Goal: Task Accomplishment & Management: Use online tool/utility

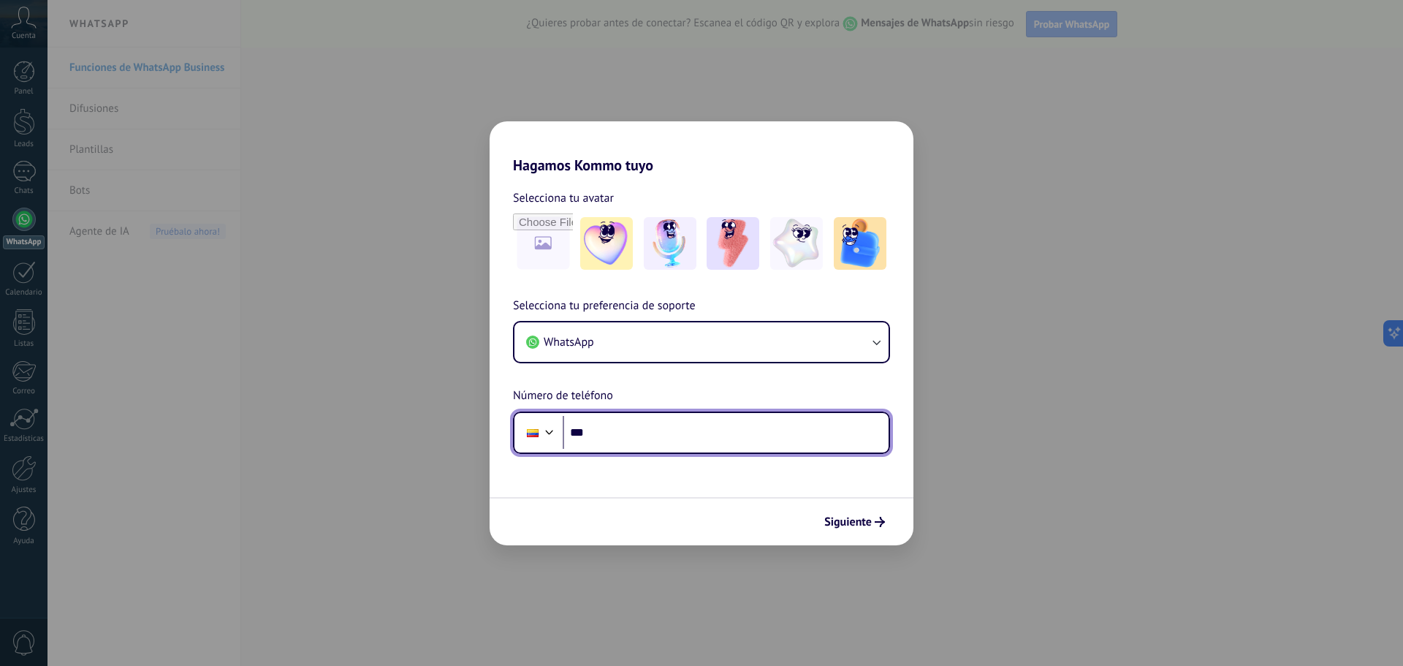
click at [620, 430] on input "***" at bounding box center [726, 433] width 326 height 34
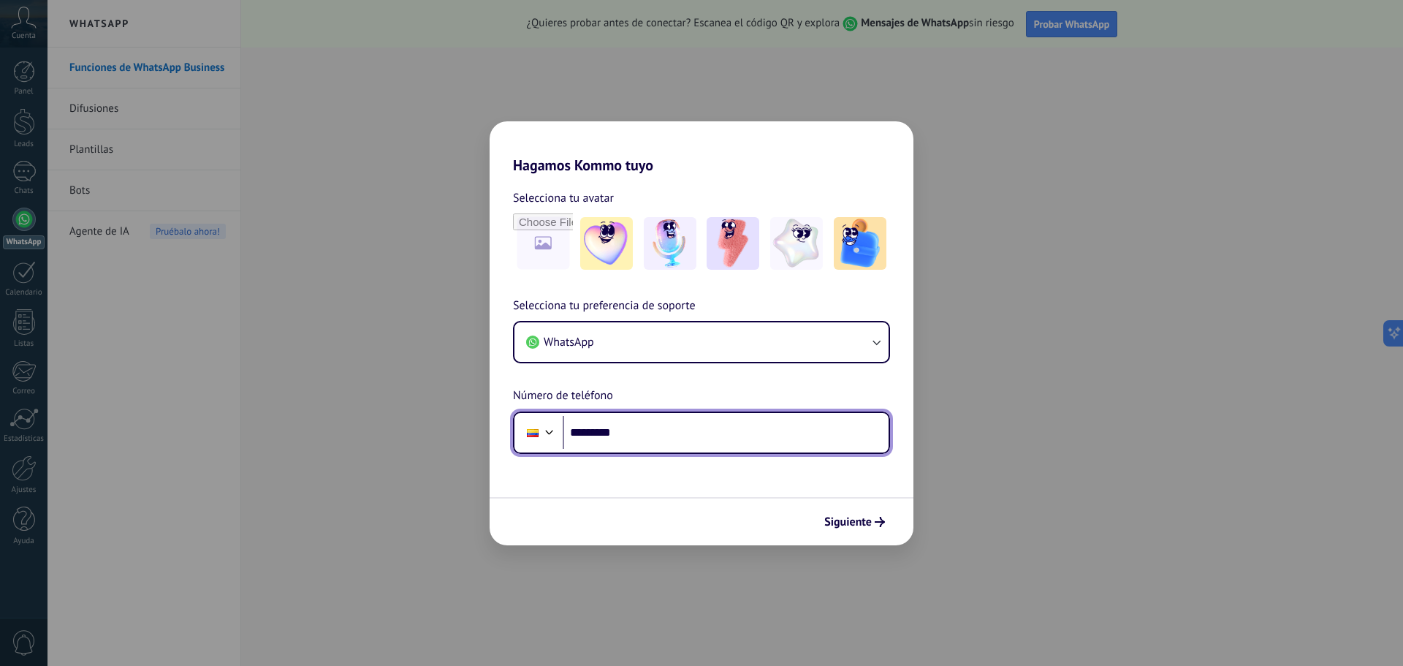
click at [631, 435] on input "*********" at bounding box center [726, 433] width 326 height 34
type input "**********"
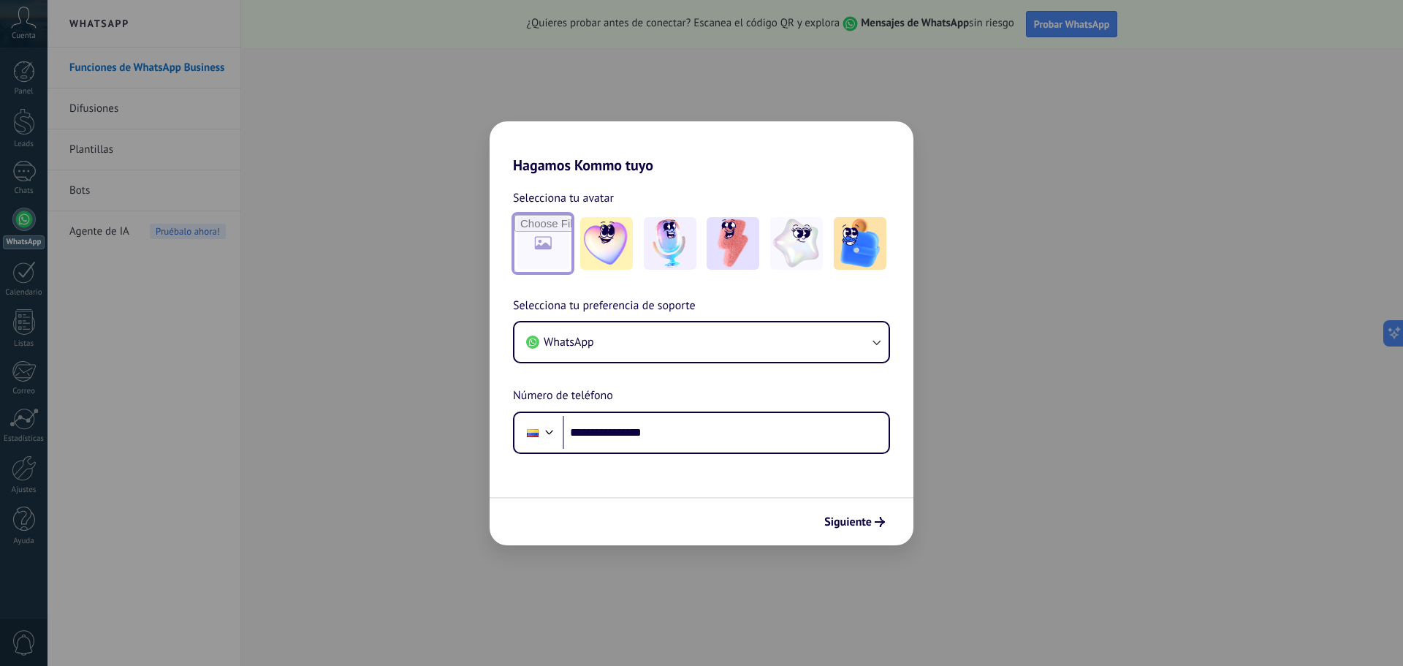
click at [553, 244] on input "file" at bounding box center [542, 243] width 57 height 57
type input "**********"
click at [829, 519] on span "Siguiente" at bounding box center [847, 522] width 47 height 10
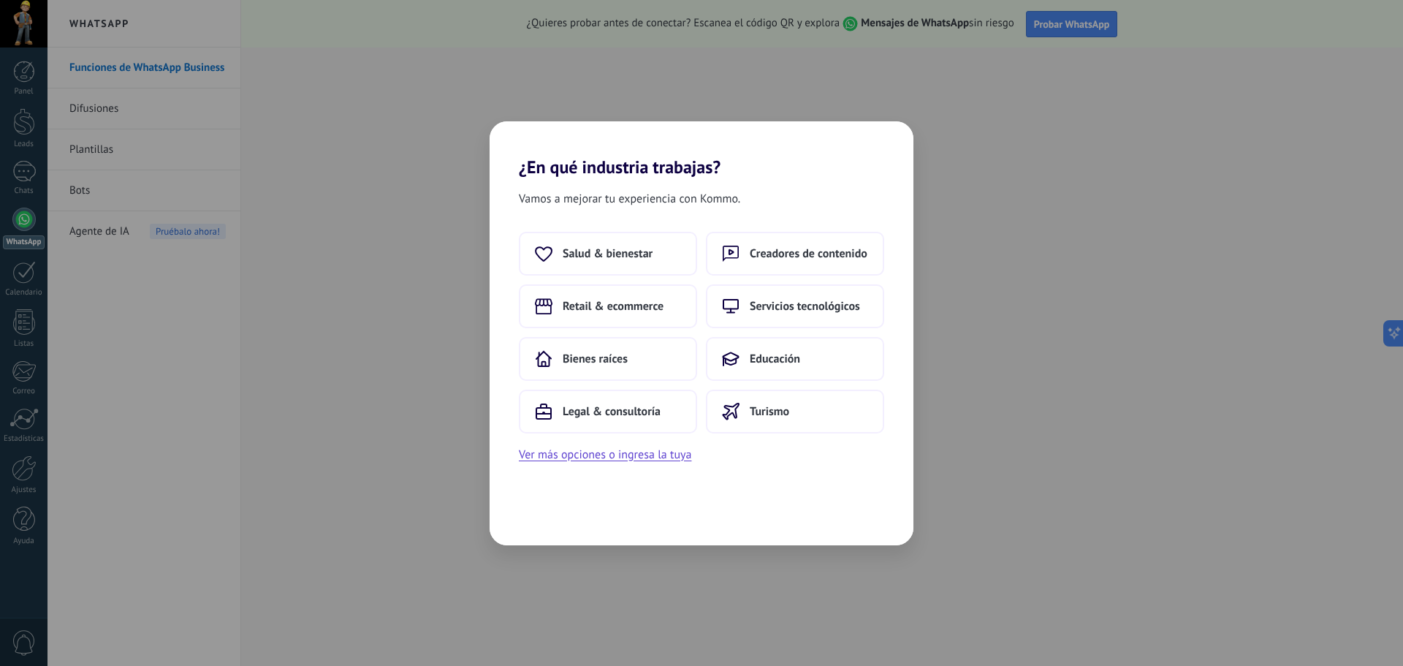
click at [793, 462] on div "Salud & bienestar Creadores de contenido Retail & ecommerce Servicios tecnológi…" at bounding box center [702, 348] width 424 height 232
click at [653, 313] on button "Retail & ecommerce" at bounding box center [608, 306] width 178 height 44
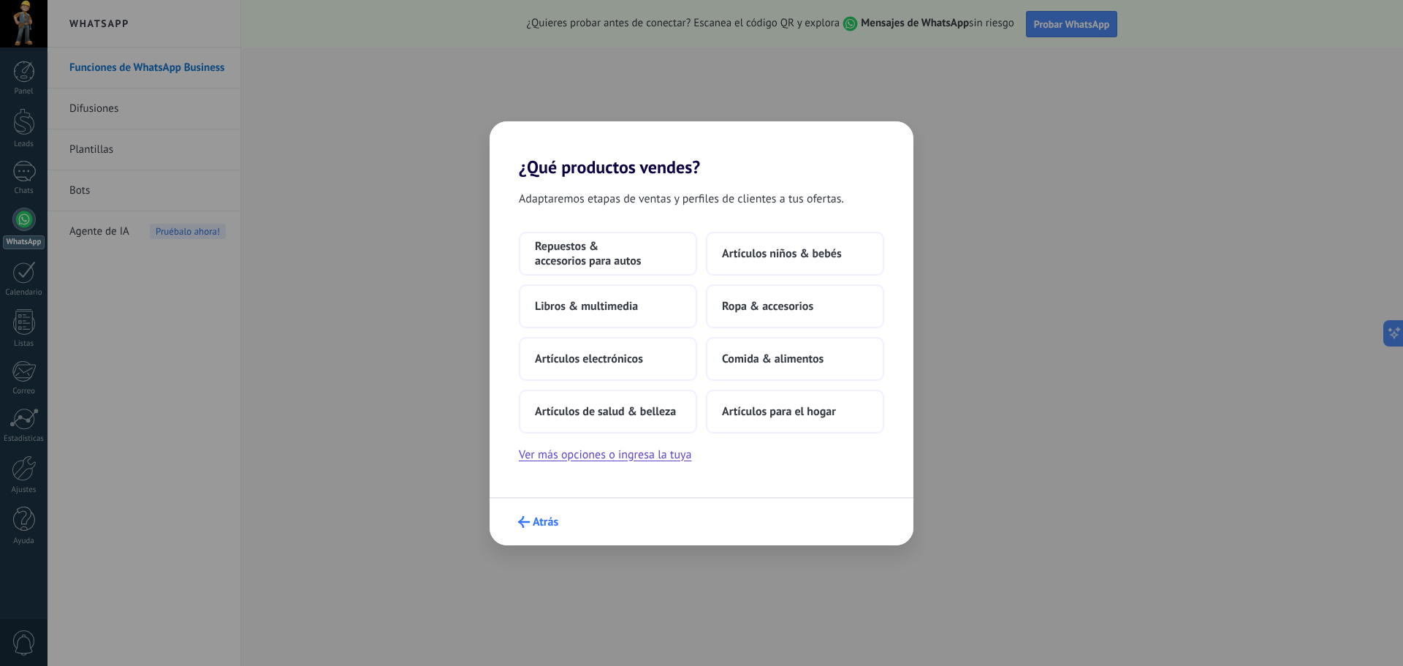
click at [538, 519] on span "Atrás" at bounding box center [546, 522] width 26 height 10
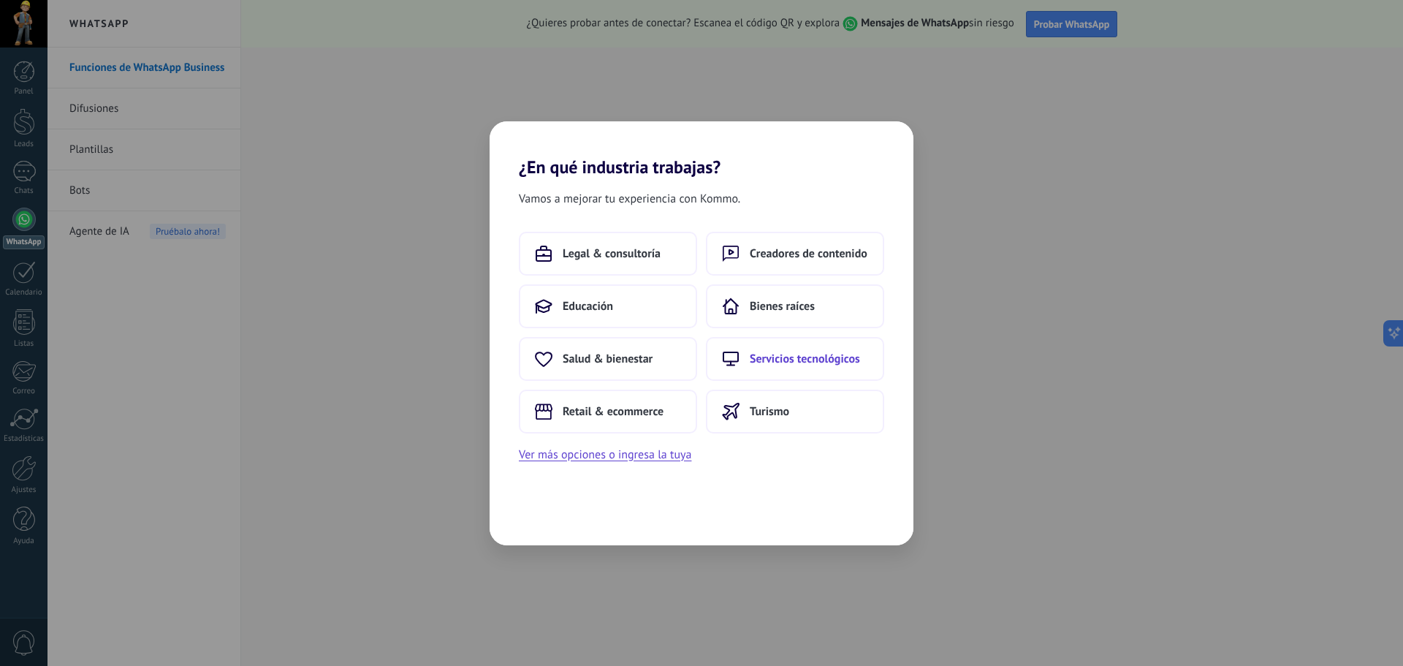
click at [761, 359] on span "Servicios tecnológicos" at bounding box center [805, 358] width 110 height 15
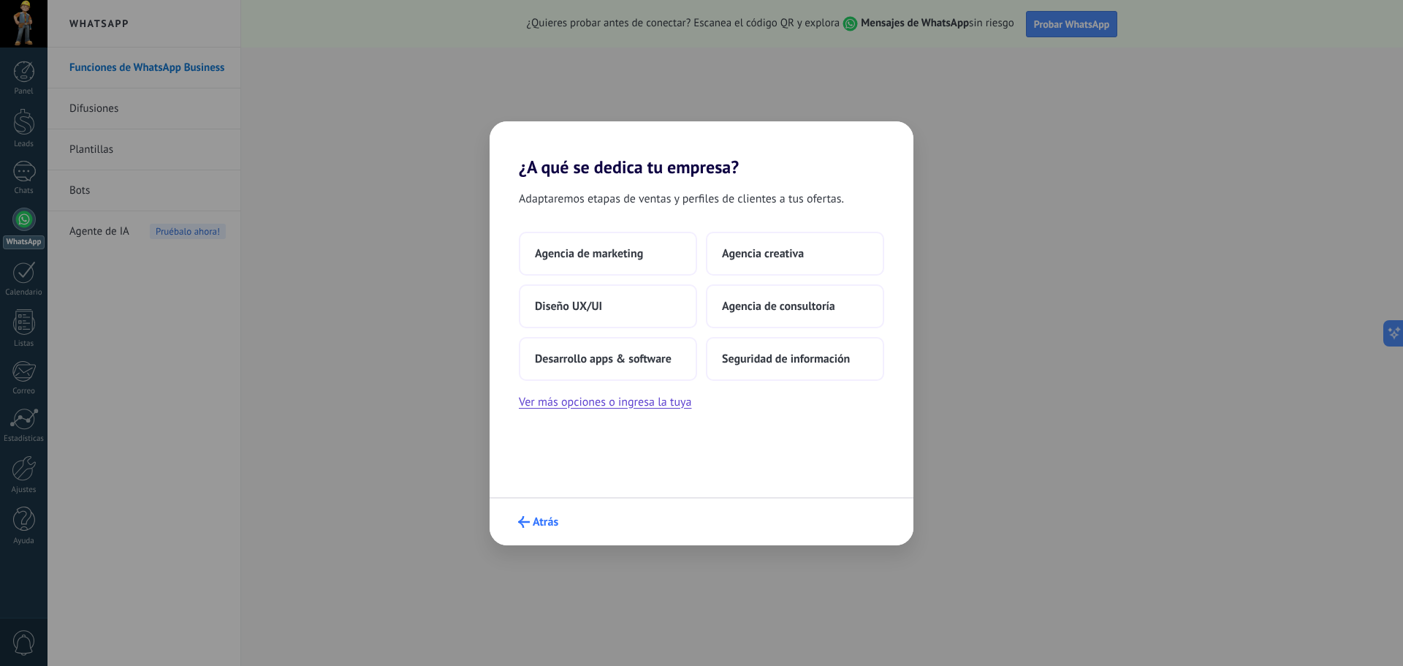
click at [527, 515] on button "Atrás" at bounding box center [537, 521] width 53 height 25
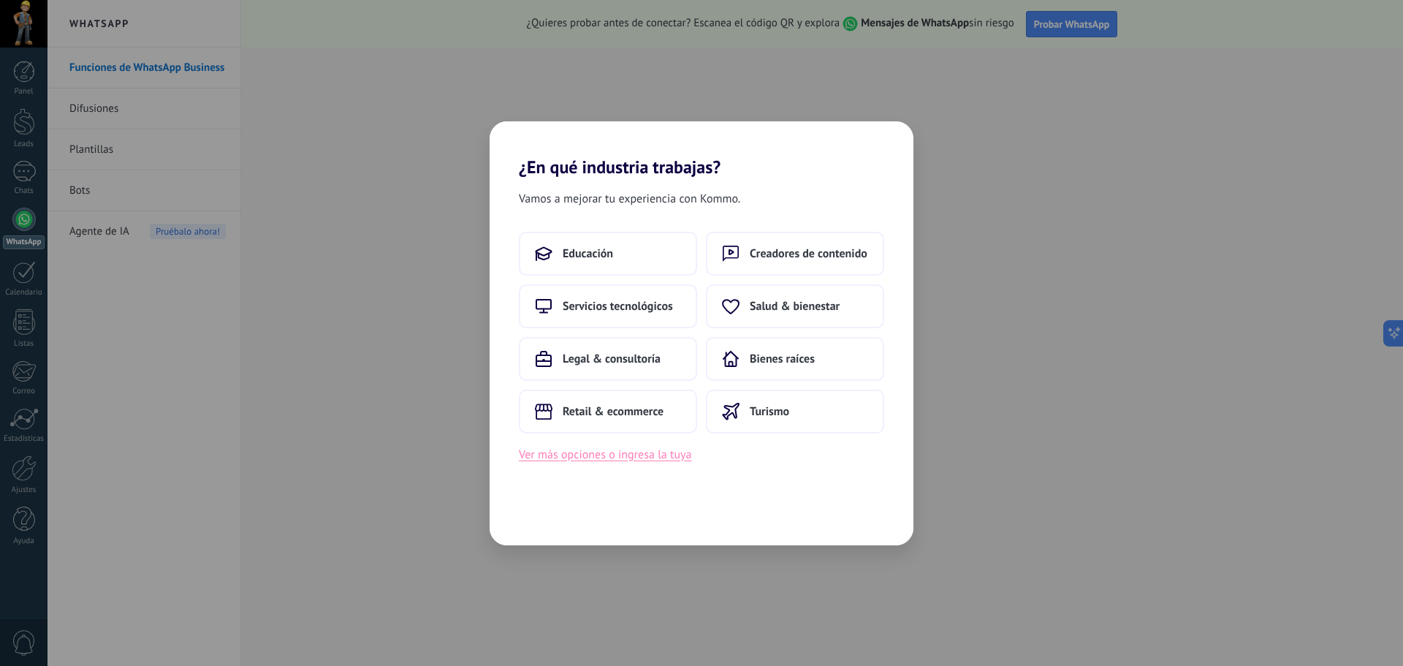
click at [577, 457] on button "Ver más opciones o ingresa la tuya" at bounding box center [605, 454] width 172 height 19
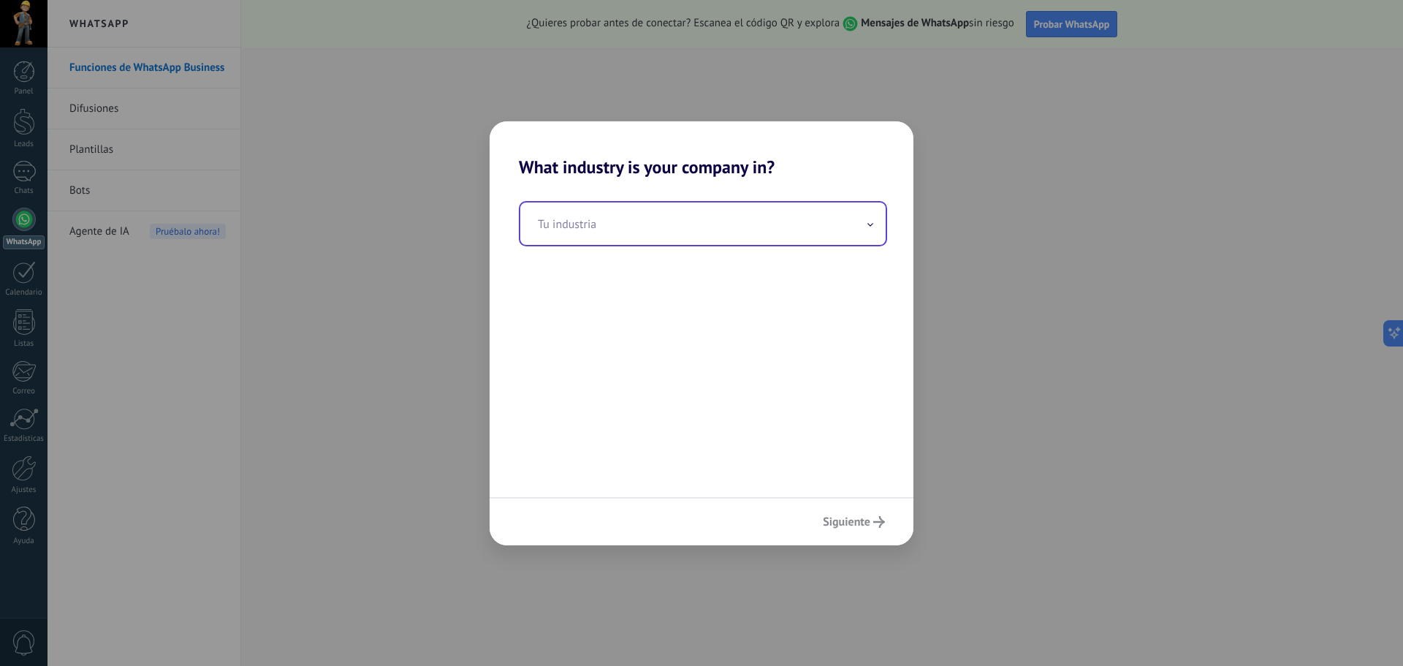
click at [634, 226] on input "text" at bounding box center [702, 223] width 365 height 42
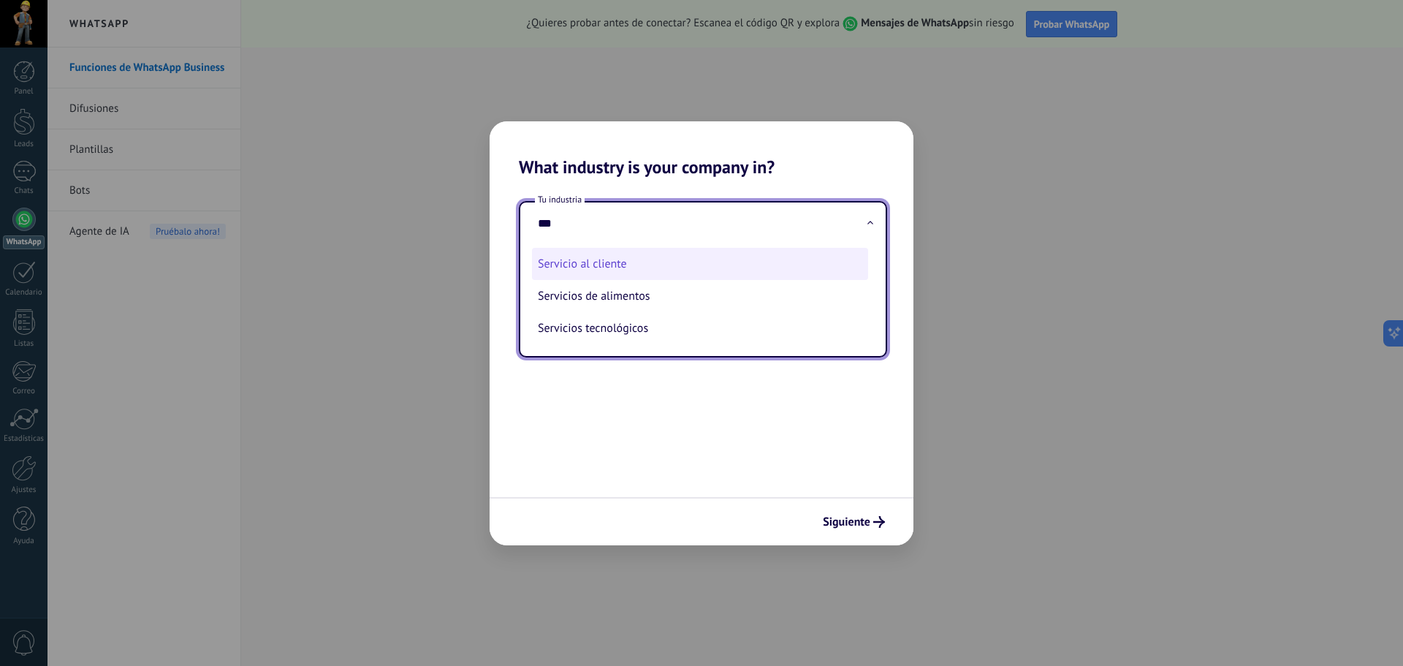
click at [618, 275] on li "Servicio al cliente" at bounding box center [700, 264] width 336 height 32
type input "**********"
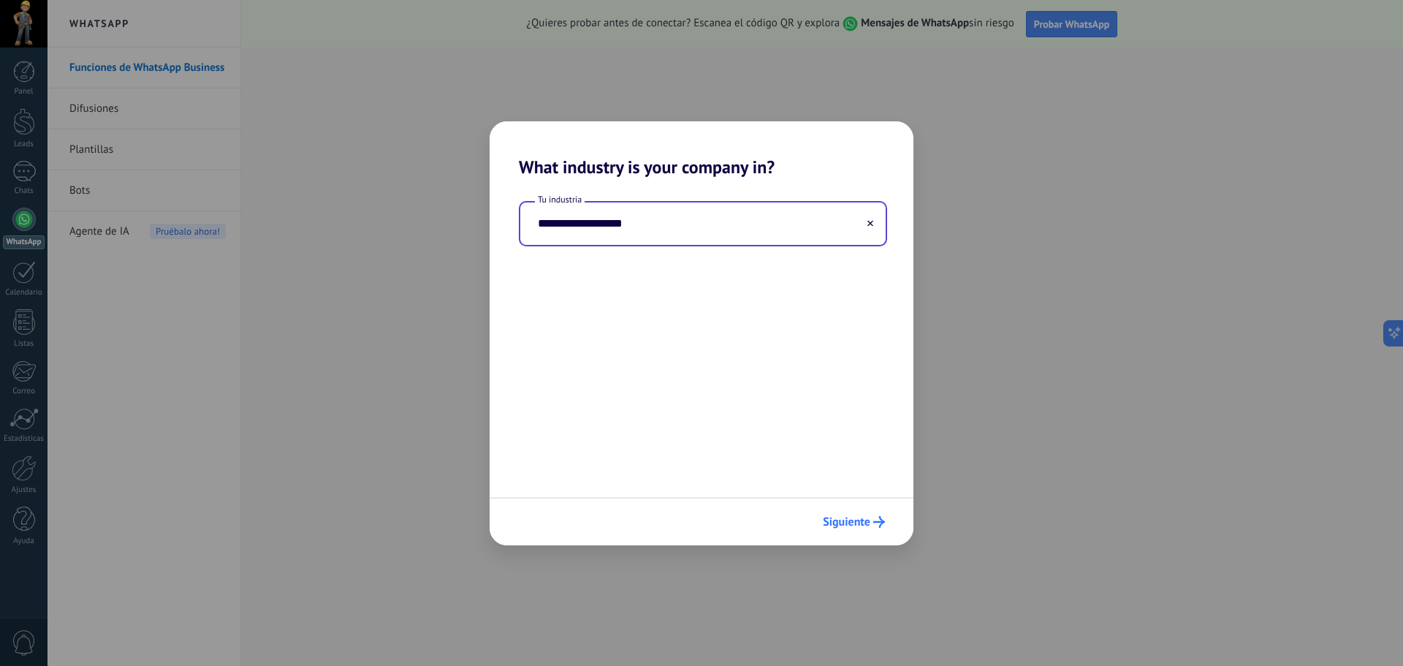
click at [826, 517] on span "Siguiente" at bounding box center [846, 522] width 47 height 10
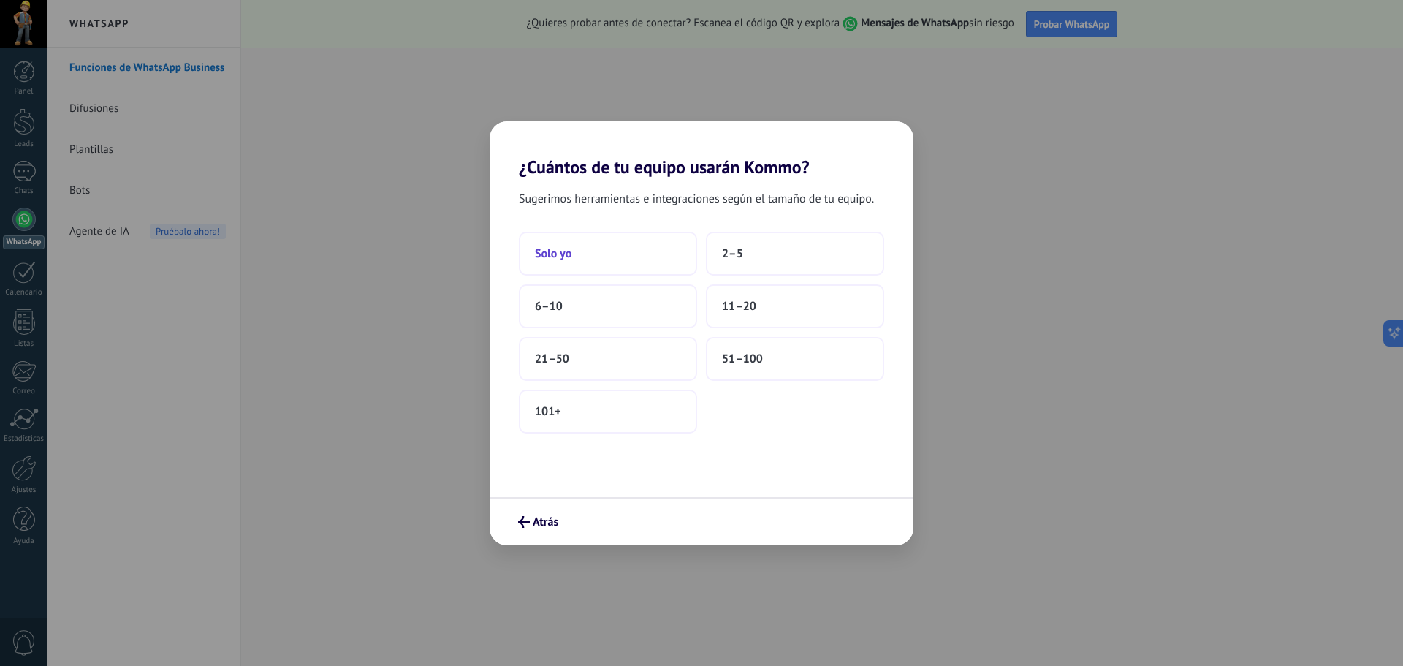
click at [638, 254] on button "Solo yo" at bounding box center [608, 254] width 178 height 44
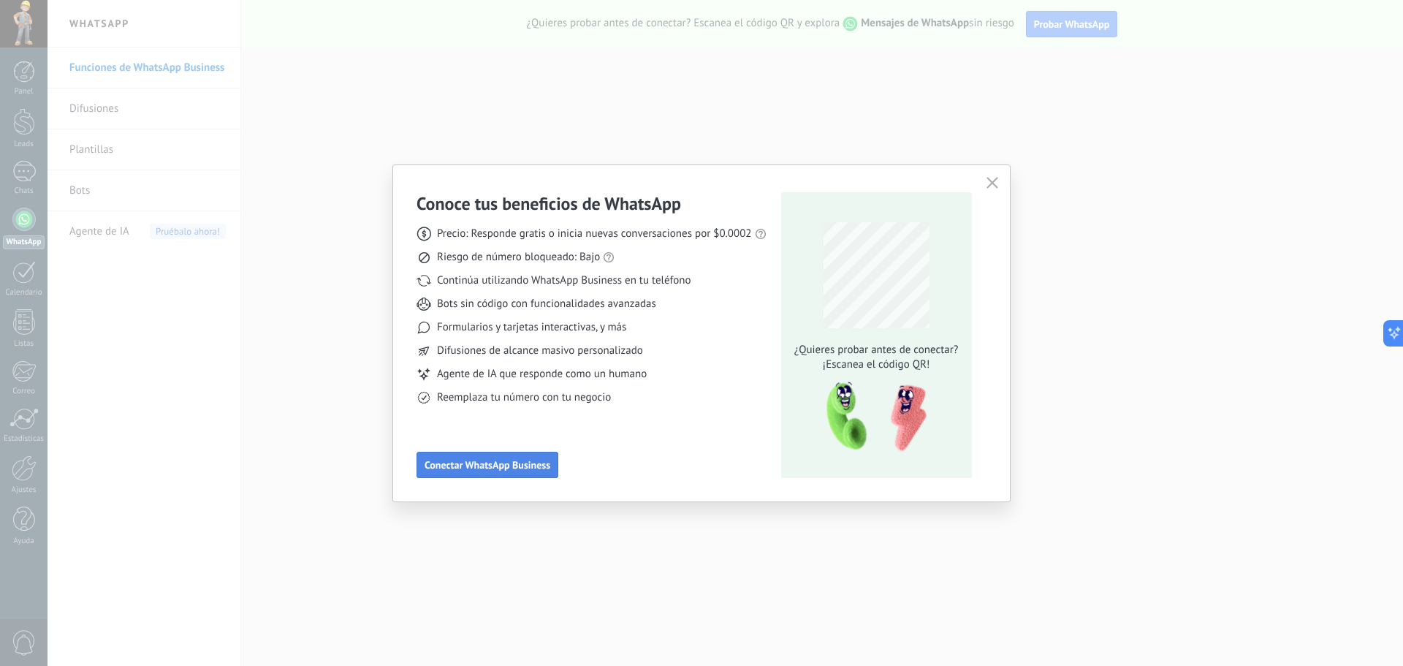
click at [511, 470] on span "Conectar WhatsApp Business" at bounding box center [488, 465] width 126 height 10
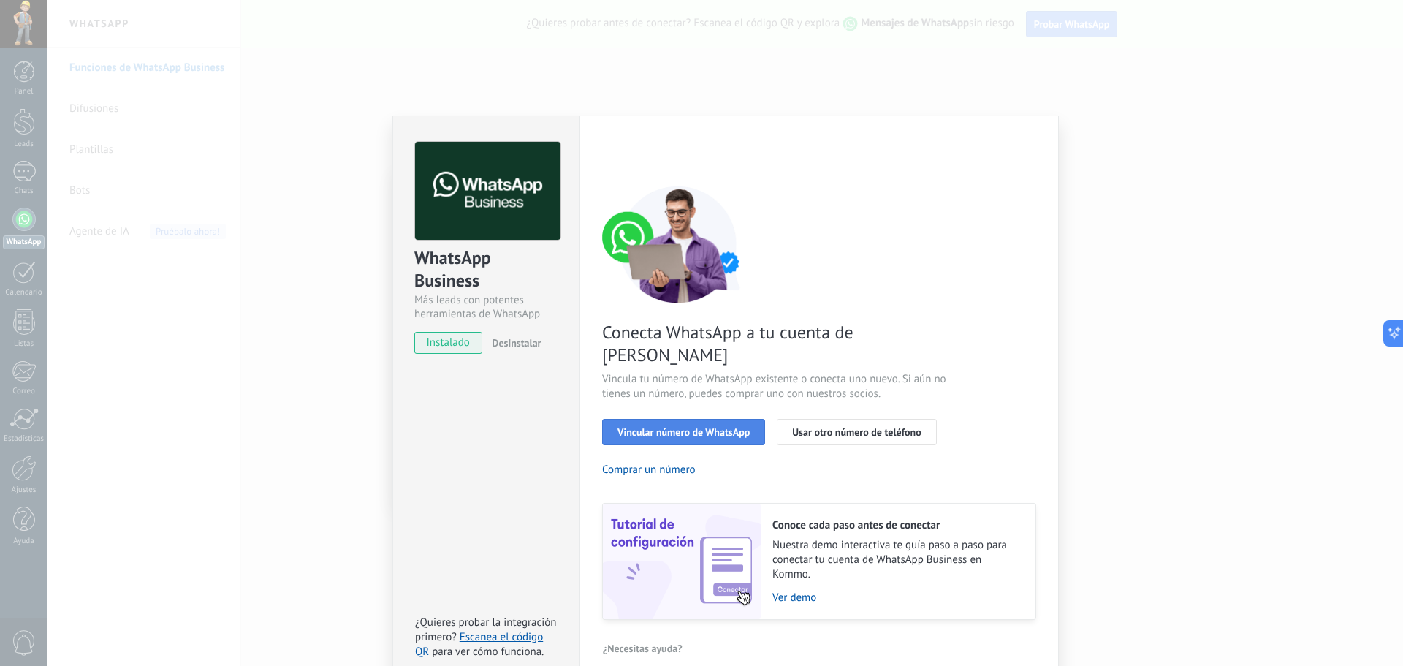
click at [680, 427] on span "Vincular número de WhatsApp" at bounding box center [683, 432] width 132 height 10
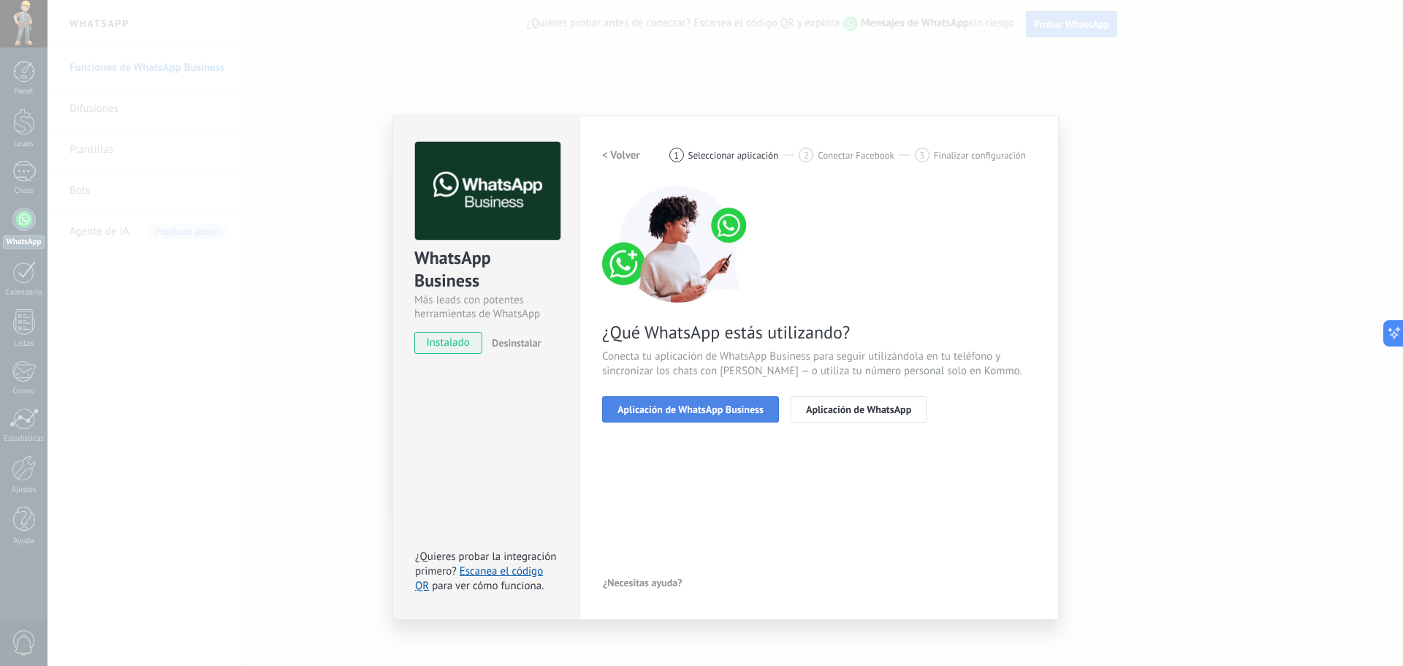
click at [677, 409] on span "Aplicación de WhatsApp Business" at bounding box center [690, 409] width 146 height 10
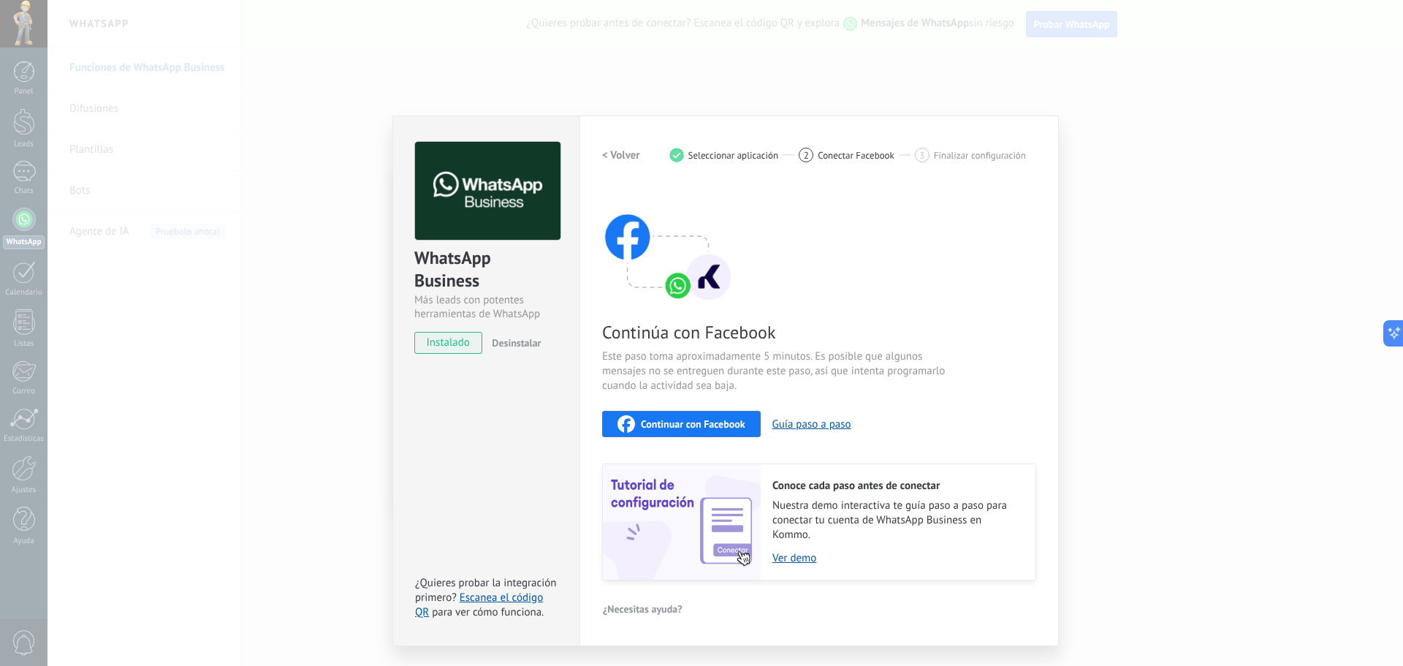
click at [677, 417] on div "Continuar con Facebook" at bounding box center [681, 424] width 128 height 18
click at [509, 597] on link "Escanea el código QR" at bounding box center [479, 604] width 128 height 28
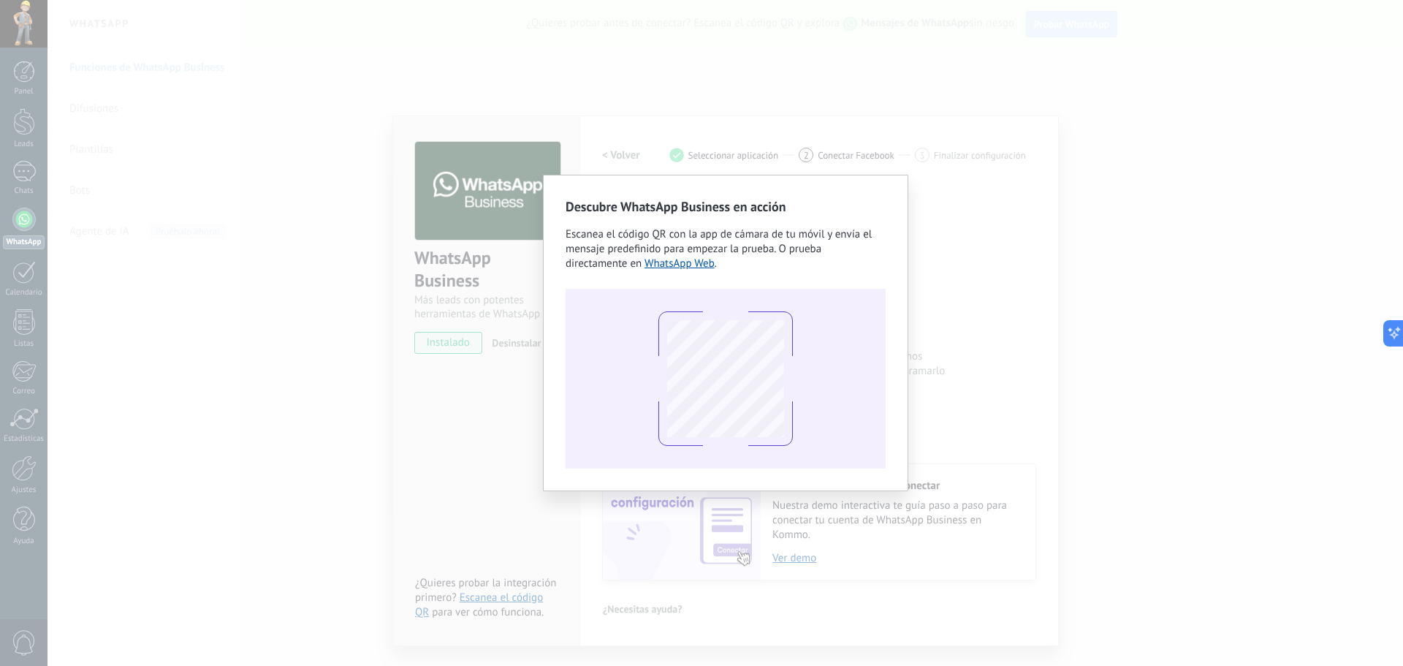
click at [81, 162] on div "Descubre WhatsApp Business en acción Escanea el código QR con la app [PERSON_NA…" at bounding box center [724, 333] width 1355 height 666
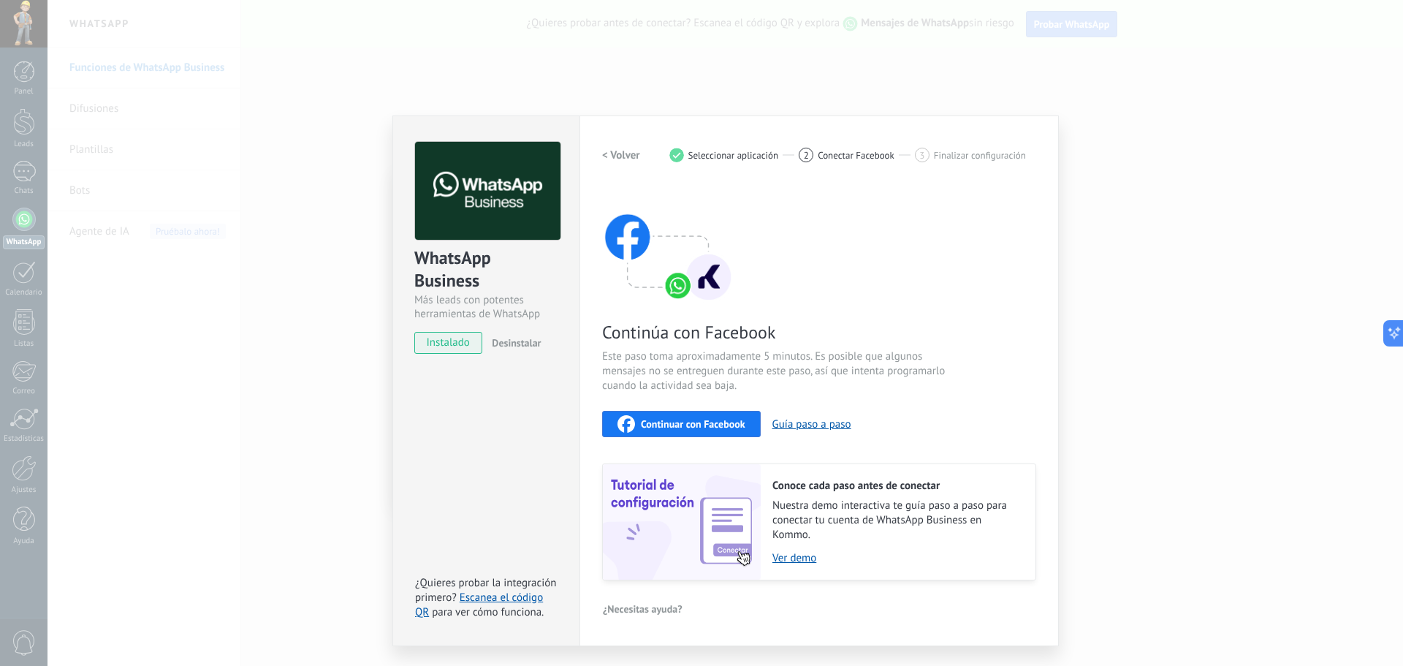
click at [759, 82] on div "WhatsApp Business Más leads con potentes herramientas de WhatsApp instalado Des…" at bounding box center [724, 333] width 1355 height 666
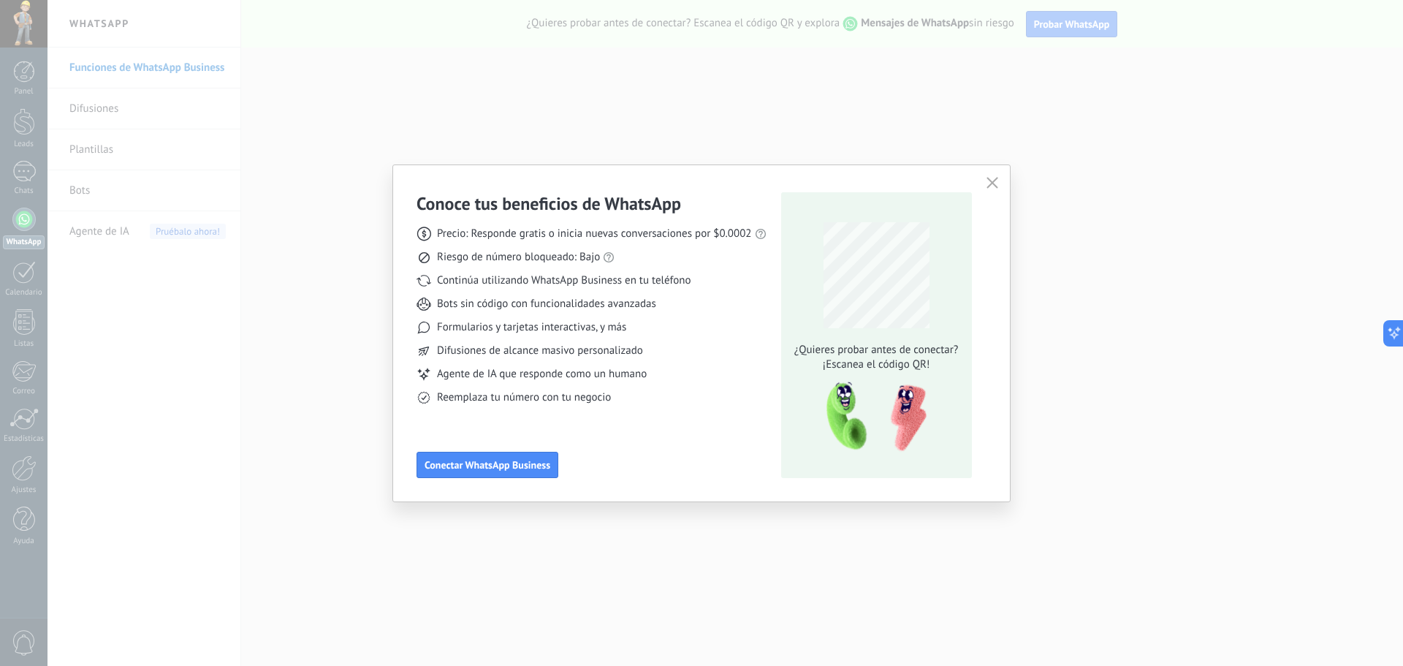
click at [402, 514] on div "Conoce tus beneficios de WhatsApp Precio: Responde gratis o inicia nuevas conve…" at bounding box center [701, 333] width 1403 height 666
click at [1002, 176] on div "Conoce tus beneficios de WhatsApp Precio: Responde gratis o inicia nuevas conve…" at bounding box center [701, 333] width 617 height 336
click at [1002, 177] on div "Conoce tus beneficios de WhatsApp Precio: Responde gratis o inicia nuevas conve…" at bounding box center [701, 333] width 617 height 336
click at [989, 184] on icon "button" at bounding box center [992, 183] width 12 height 12
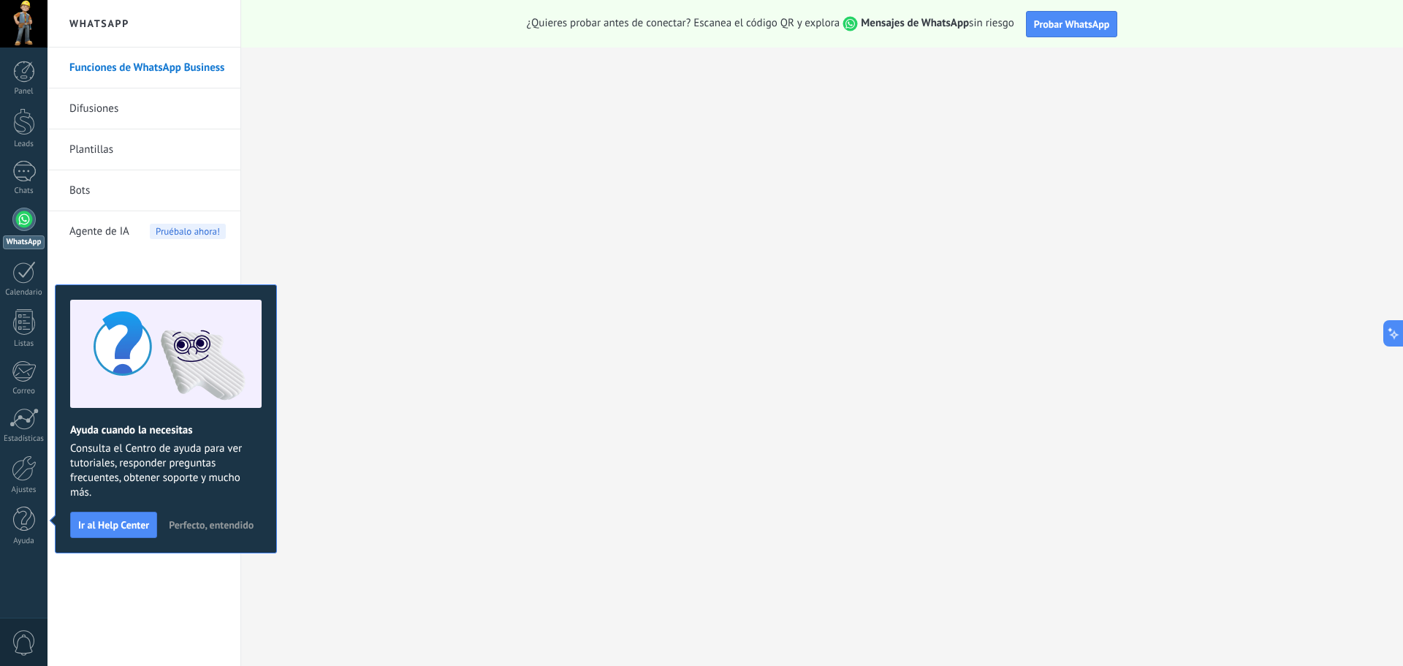
click at [173, 528] on span "Perfecto, entendido" at bounding box center [211, 524] width 85 height 10
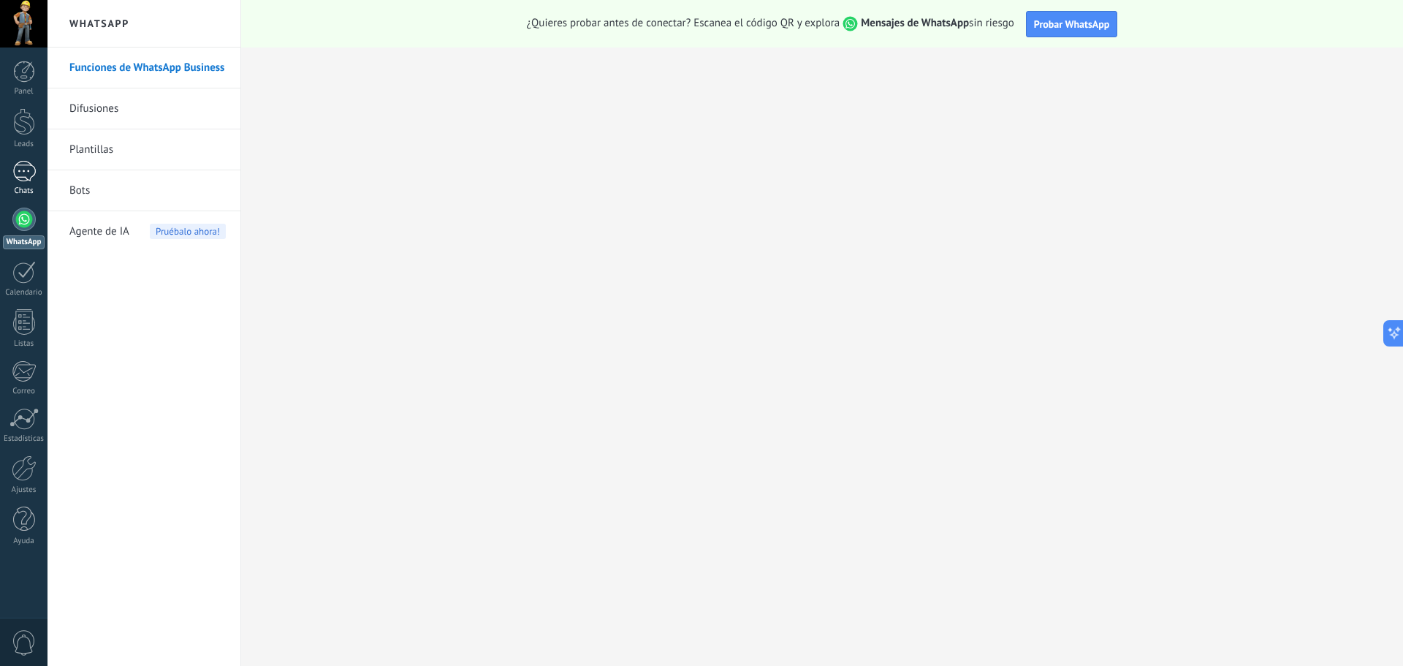
click at [23, 180] on div at bounding box center [23, 171] width 23 height 21
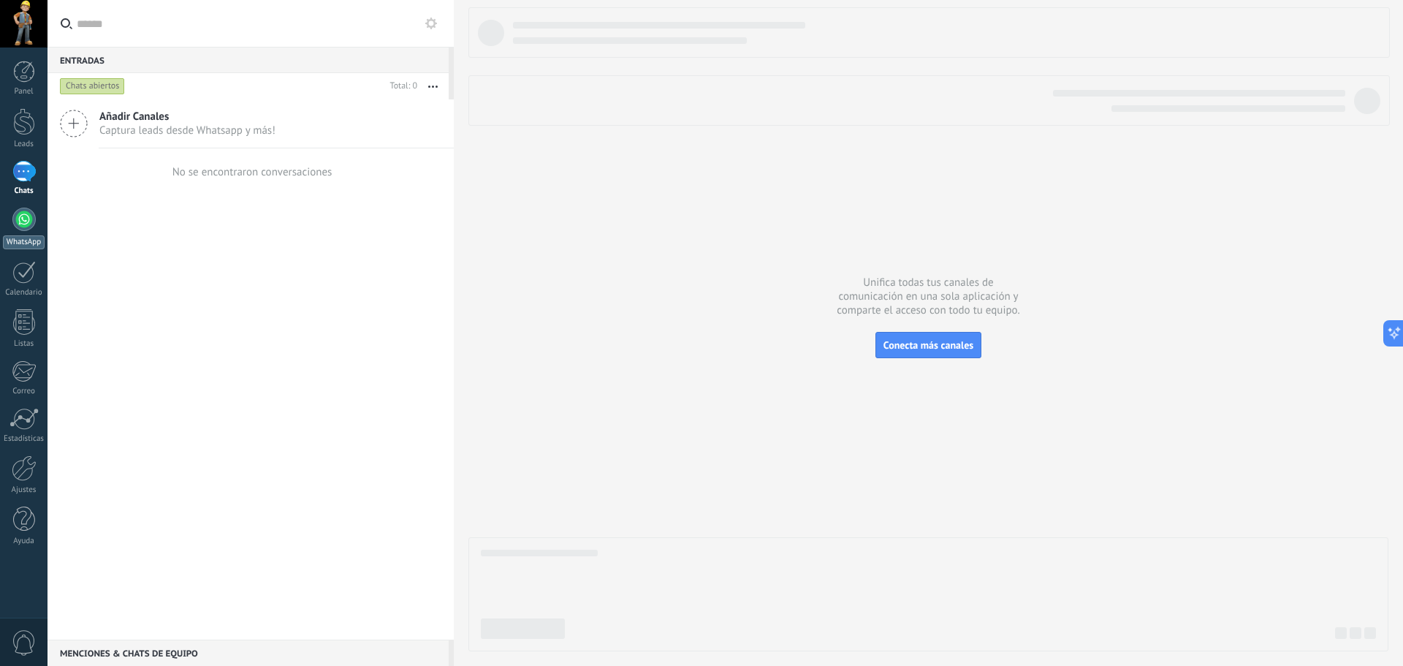
click at [23, 213] on div at bounding box center [23, 219] width 23 height 23
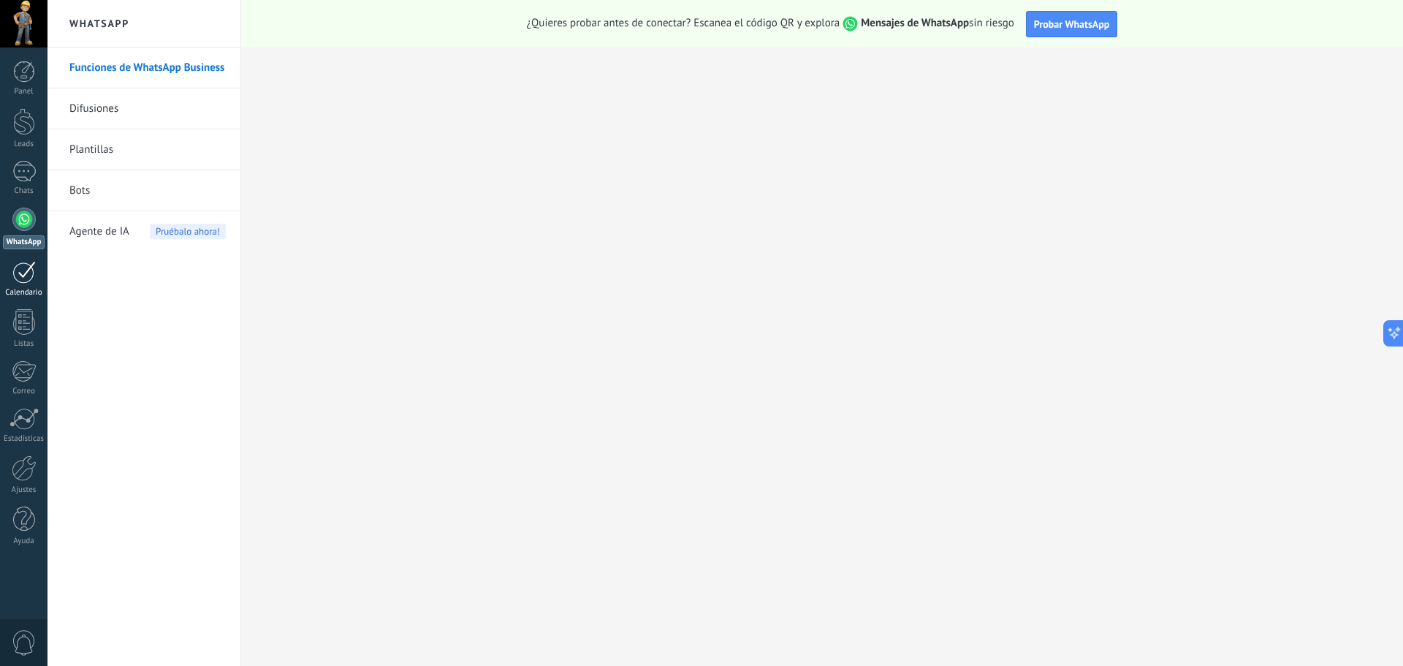
click at [19, 291] on div "Calendario" at bounding box center [24, 292] width 42 height 9
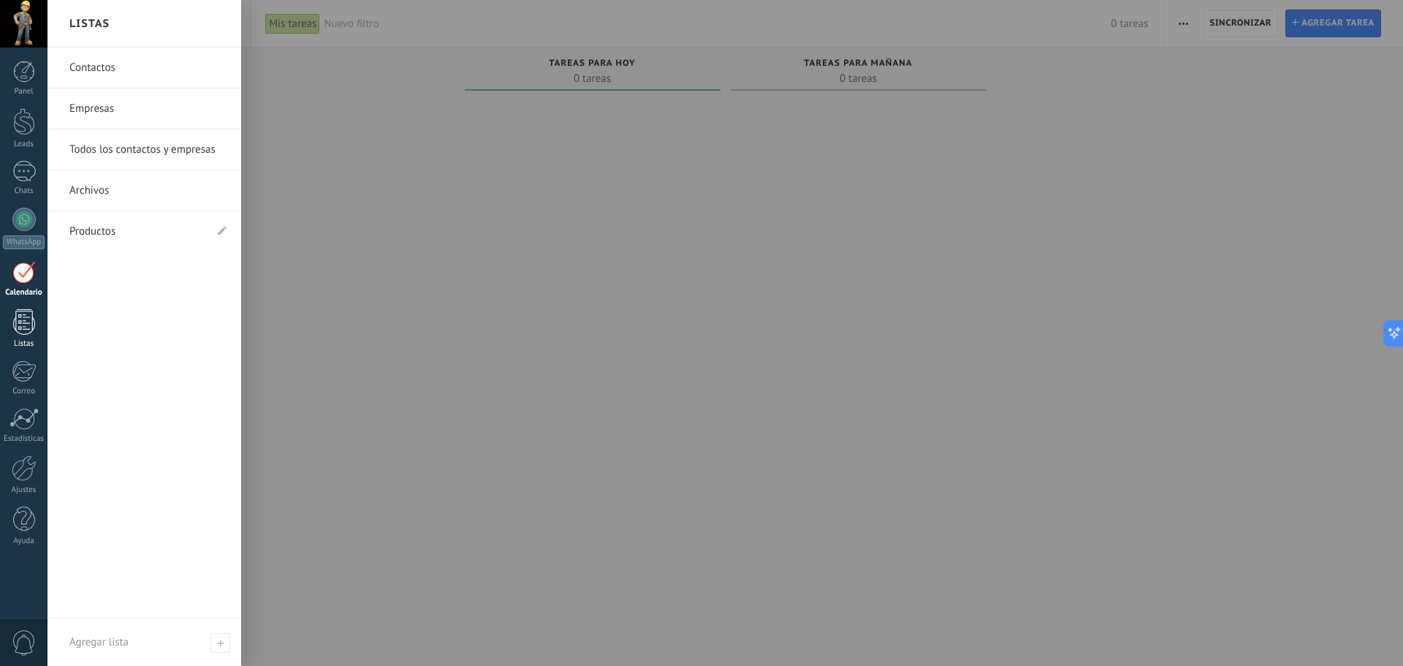
click at [19, 318] on div at bounding box center [24, 322] width 22 height 26
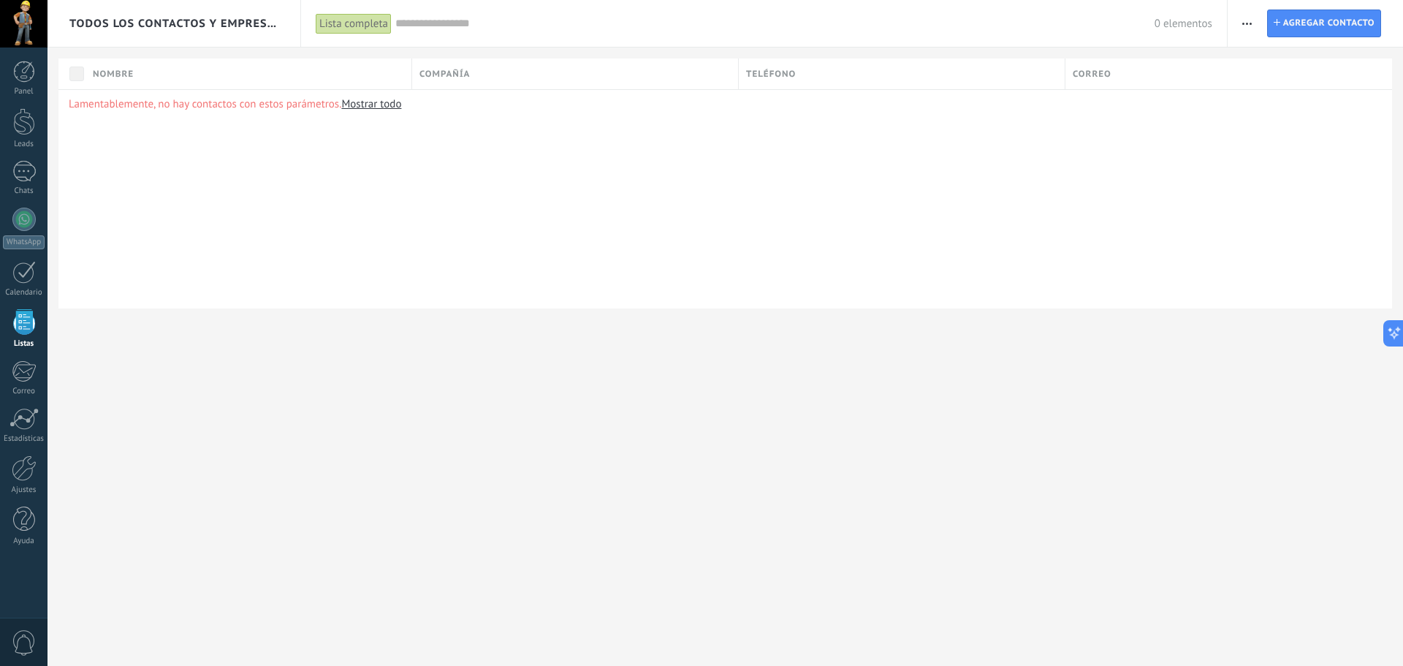
click at [416, 504] on div "Todos los contactos y empresas Lista completa Aplicar 0 elementos Lista complet…" at bounding box center [724, 333] width 1355 height 666
